Goal: Information Seeking & Learning: Understand process/instructions

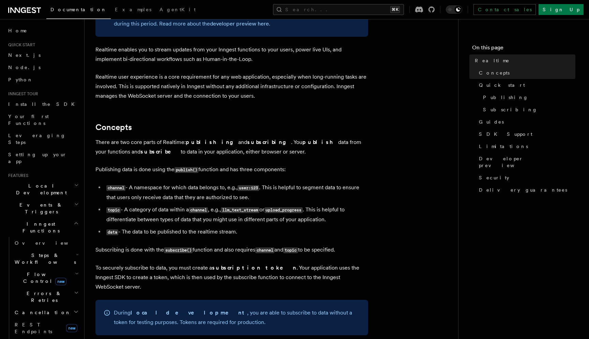
scroll to position [65, 0]
click at [520, 172] on link "Security" at bounding box center [525, 178] width 99 height 12
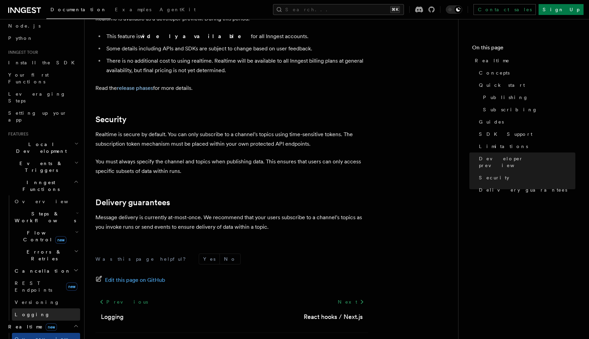
scroll to position [43, 0]
click at [77, 140] on icon "button" at bounding box center [76, 142] width 4 height 5
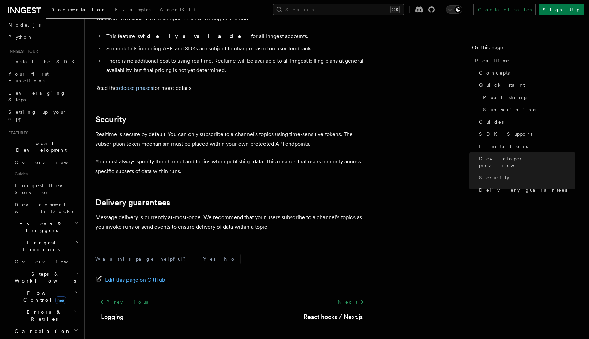
click at [48, 140] on span "Local Development" at bounding box center [39, 147] width 69 height 14
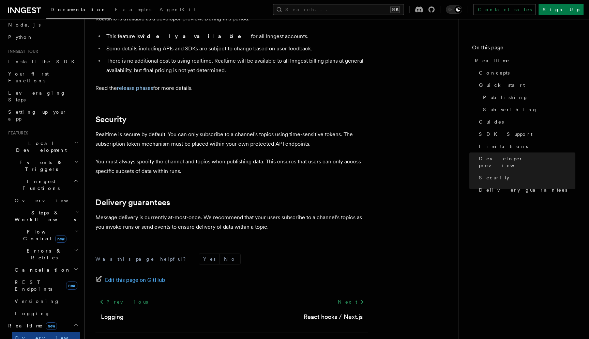
click at [47, 140] on span "Local Development" at bounding box center [39, 147] width 69 height 14
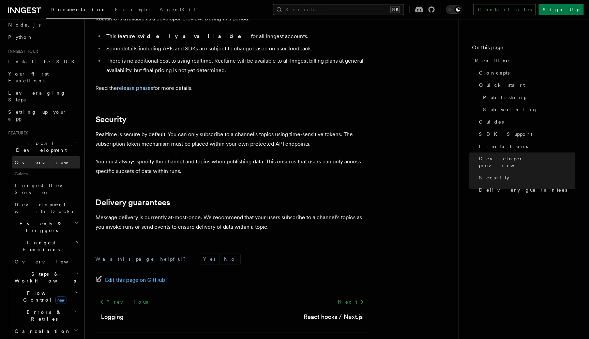
click at [33, 159] on span "Overview" at bounding box center [50, 162] width 70 height 7
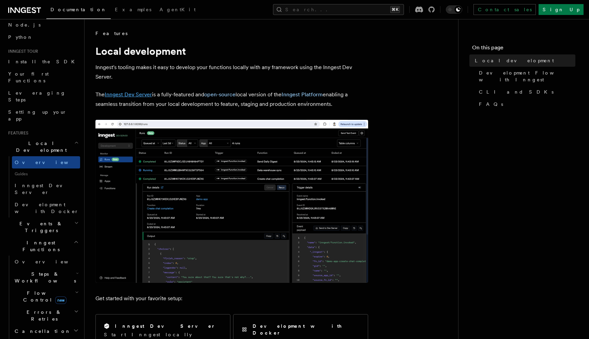
click at [136, 94] on link "Inngest Dev Server" at bounding box center [128, 94] width 47 height 6
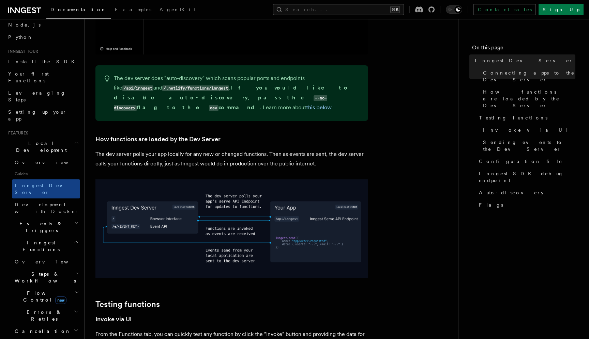
scroll to position [814, 0]
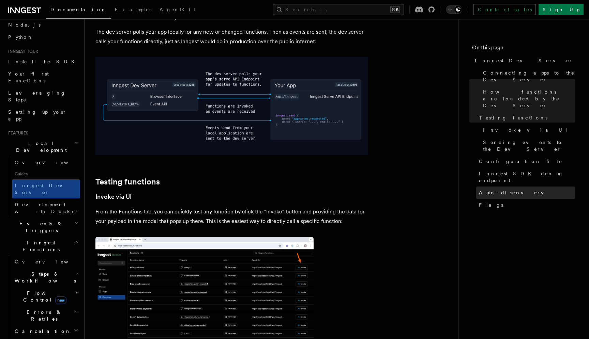
click at [499, 189] on span "Auto-discovery" at bounding box center [511, 192] width 65 height 7
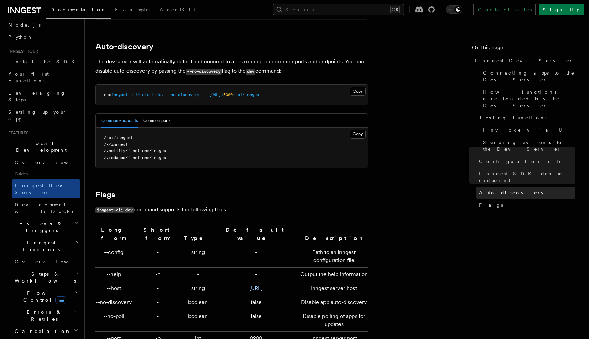
scroll to position [2097, 0]
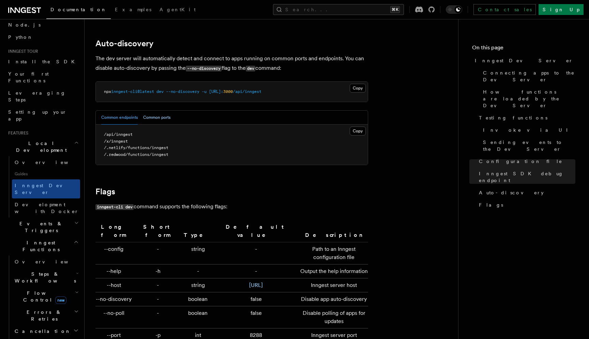
click at [156, 111] on button "Common ports" at bounding box center [156, 118] width 27 height 14
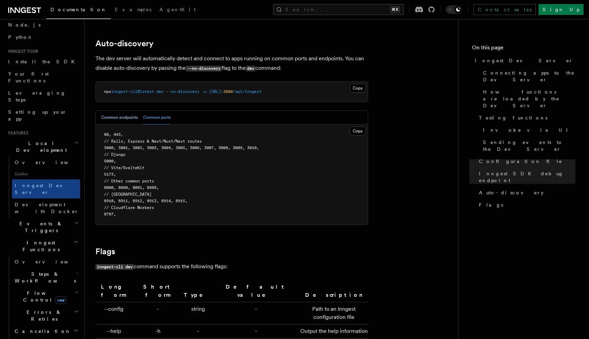
click at [121, 114] on button "Common endpoints" at bounding box center [119, 118] width 36 height 14
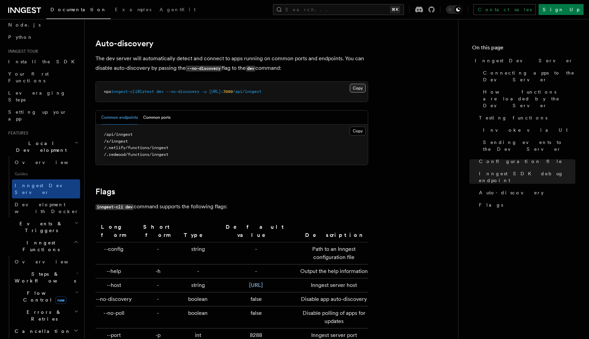
click at [360, 84] on button "Copy Copied" at bounding box center [358, 88] width 16 height 9
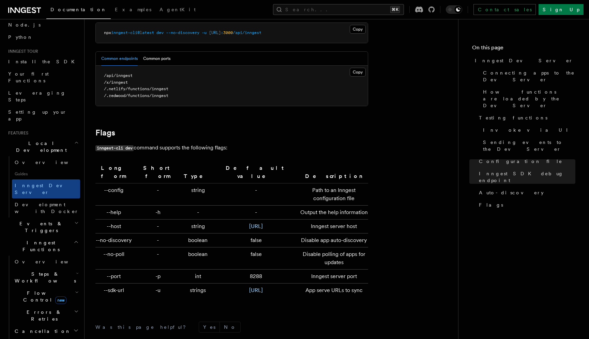
scroll to position [2157, 0]
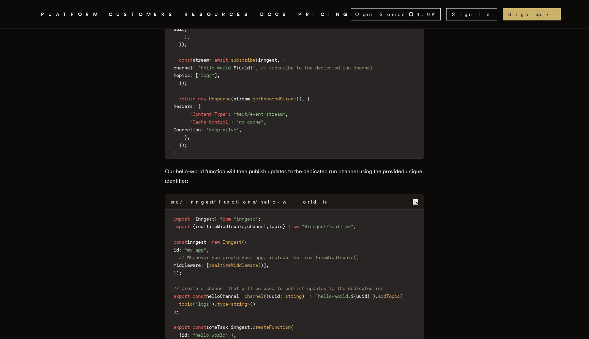
scroll to position [53, 0]
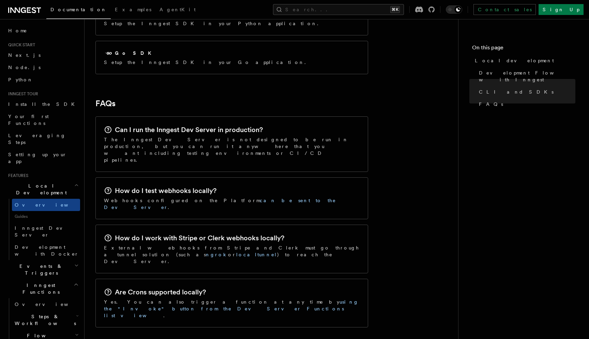
scroll to position [1059, 0]
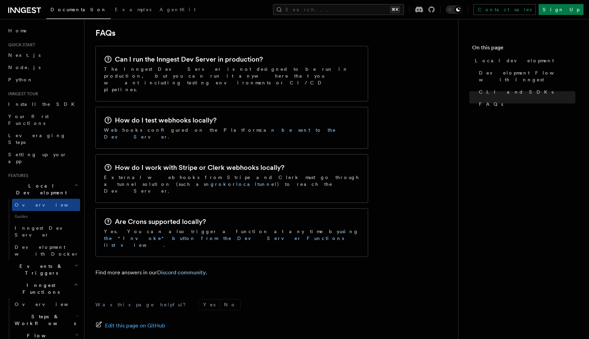
click at [483, 8] on div "Contact sales Sign Up" at bounding box center [496, 9] width 174 height 11
click at [435, 10] on icon at bounding box center [431, 9] width 6 height 6
